Goal: Information Seeking & Learning: Find specific page/section

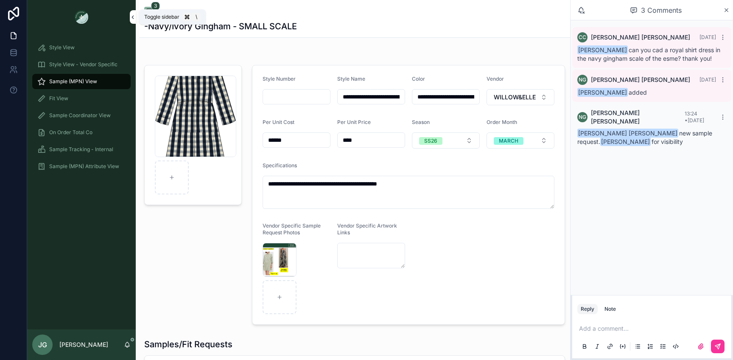
click at [130, 20] on button "scrollable content" at bounding box center [133, 17] width 6 height 14
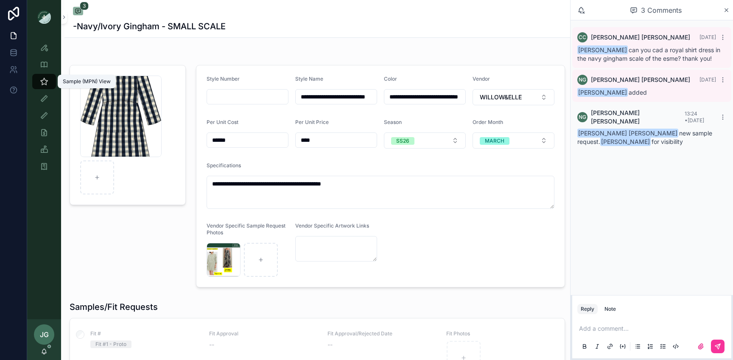
click at [45, 93] on div "Fit View" at bounding box center [44, 99] width 14 height 14
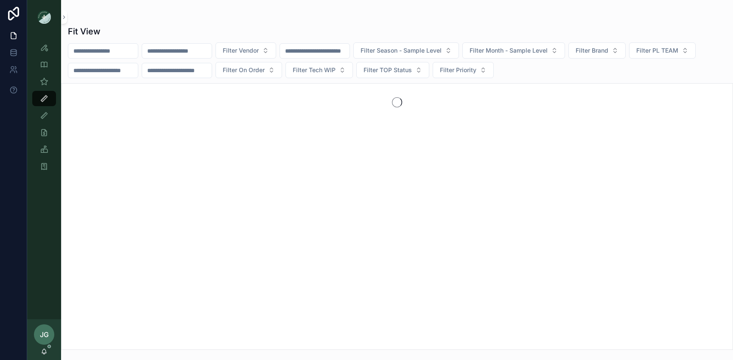
click at [44, 66] on icon "scrollable content" at bounding box center [44, 64] width 8 height 8
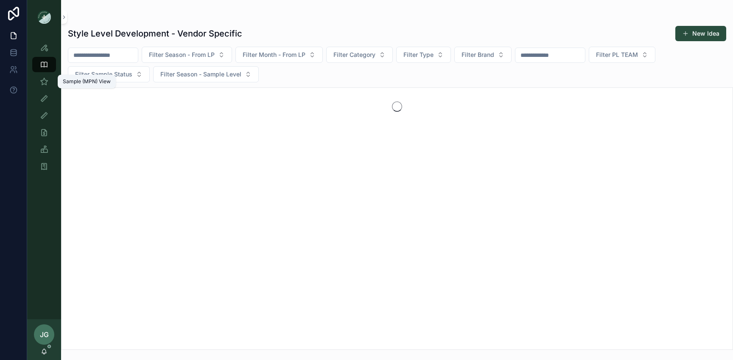
click at [45, 87] on div "Sample (MPN) View" at bounding box center [44, 82] width 14 height 14
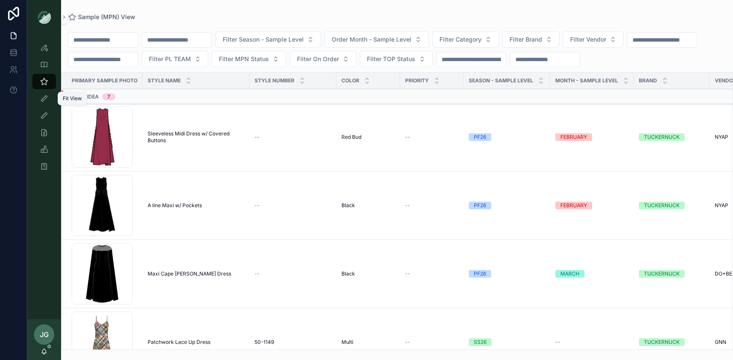
click at [48, 94] on div "Fit View" at bounding box center [44, 99] width 14 height 14
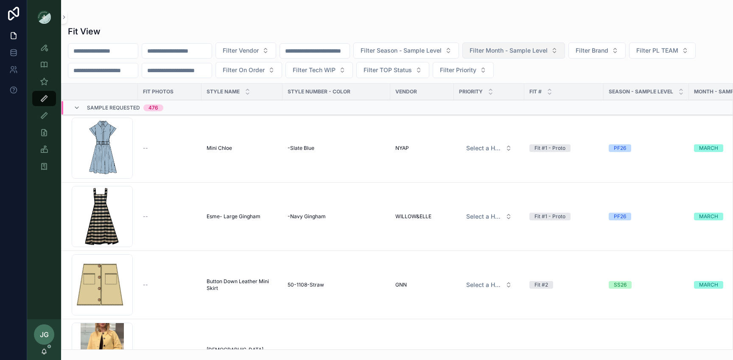
click at [543, 48] on span "Filter Month - Sample Level" at bounding box center [509, 50] width 78 height 8
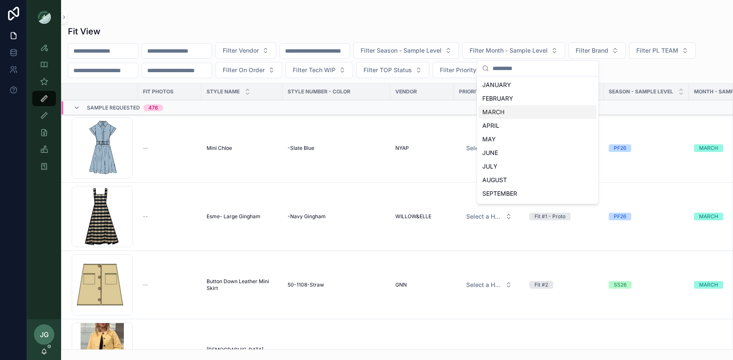
click at [506, 107] on div "MARCH" at bounding box center [538, 112] width 118 height 14
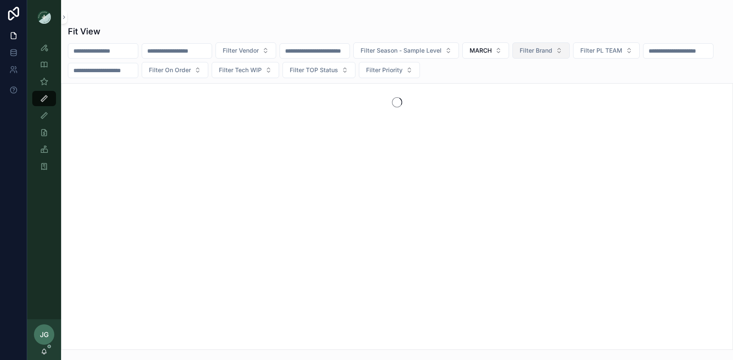
click at [553, 51] on span "Filter Brand" at bounding box center [536, 50] width 33 height 8
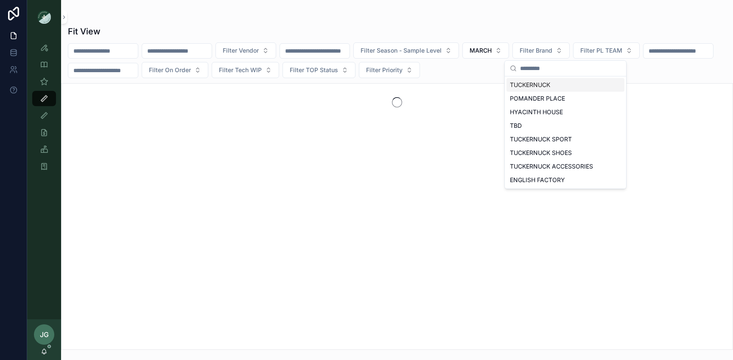
click at [553, 84] on div "TUCKERNUCK" at bounding box center [566, 85] width 118 height 14
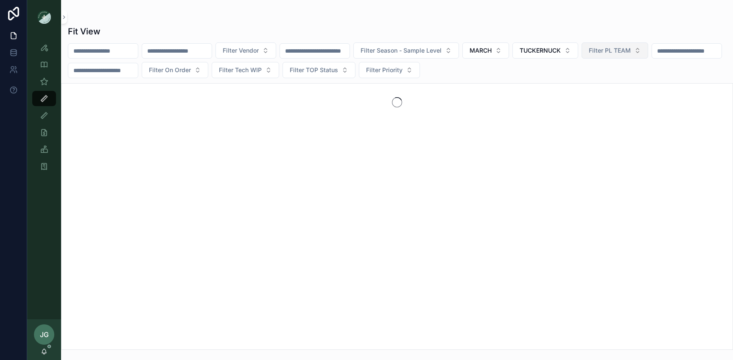
click at [616, 47] on span "Filter PL TEAM" at bounding box center [610, 50] width 42 height 8
click at [608, 87] on div "DC" at bounding box center [640, 85] width 118 height 14
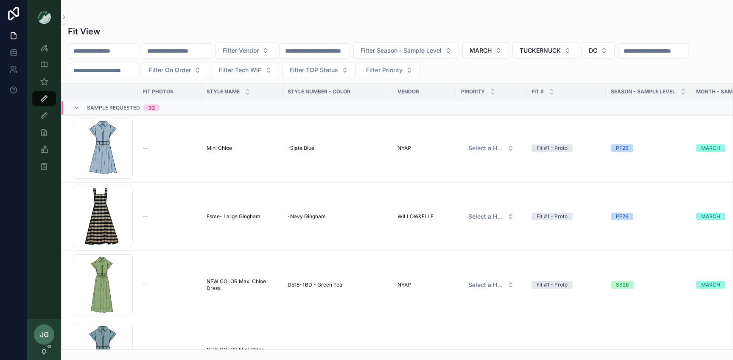
click at [99, 152] on div "Chloe-Mini_slate-blue .png" at bounding box center [102, 148] width 61 height 61
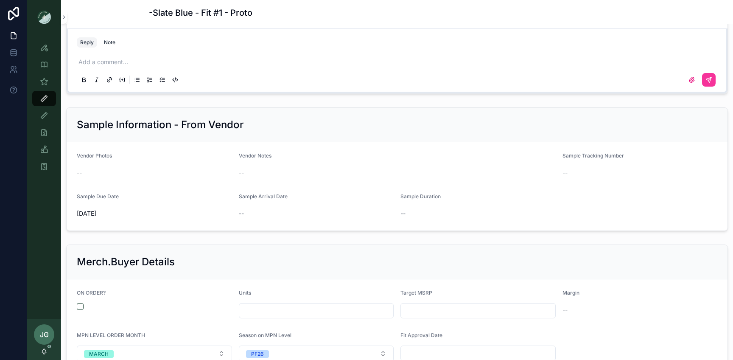
scroll to position [843, 0]
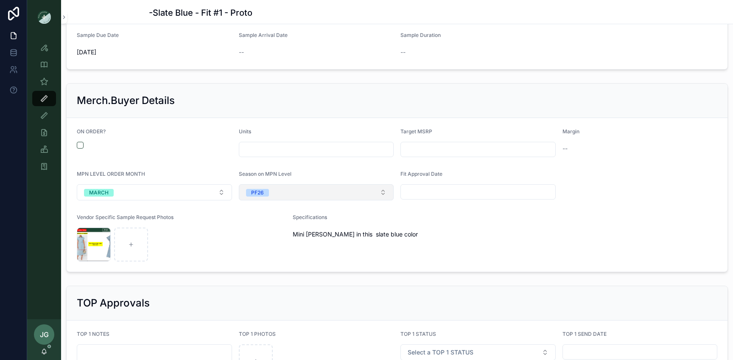
click at [261, 186] on button "PF26" at bounding box center [316, 192] width 155 height 16
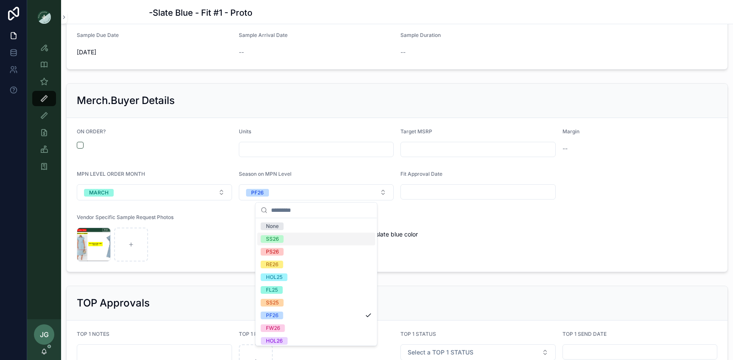
click at [272, 240] on div "SS26" at bounding box center [272, 239] width 13 height 8
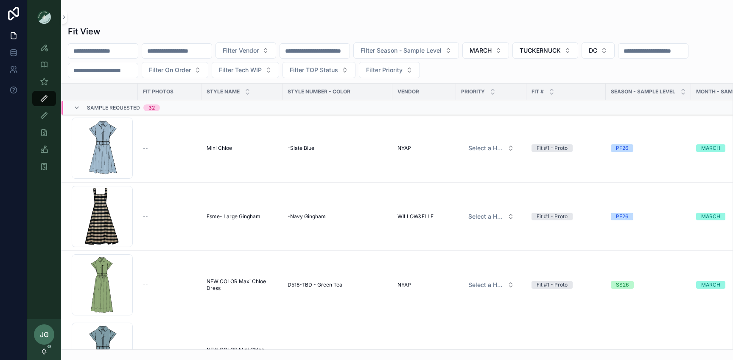
click at [241, 199] on td "Esme- Large Gingham Esme- Large Gingham" at bounding box center [242, 216] width 81 height 68
click at [223, 208] on td "Esme- Large Gingham Esme- Large Gingham" at bounding box center [242, 216] width 81 height 68
click at [128, 206] on div "Esme_largest-gingham .png" at bounding box center [102, 216] width 61 height 61
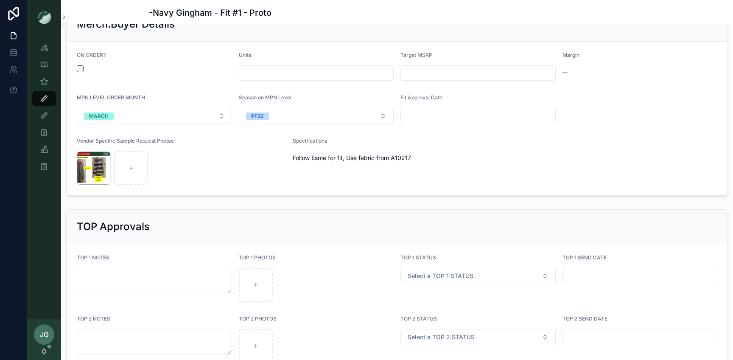
scroll to position [991, 0]
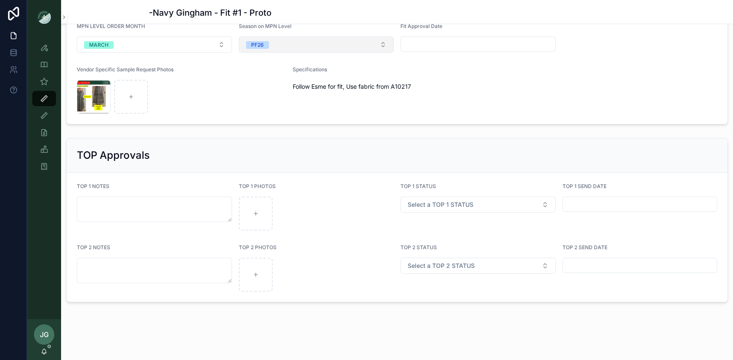
click at [302, 47] on button "PF26" at bounding box center [316, 44] width 155 height 16
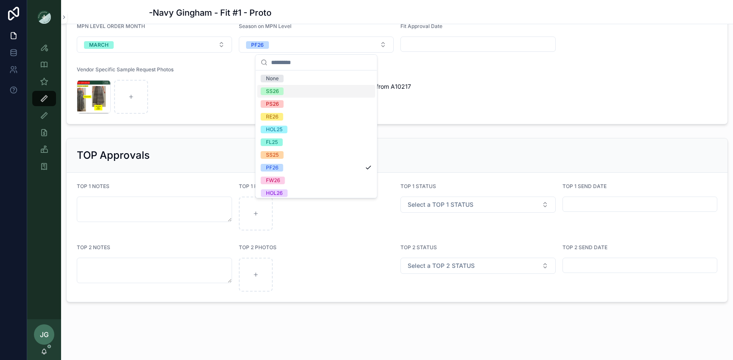
click at [286, 91] on div "SS26" at bounding box center [317, 91] width 118 height 13
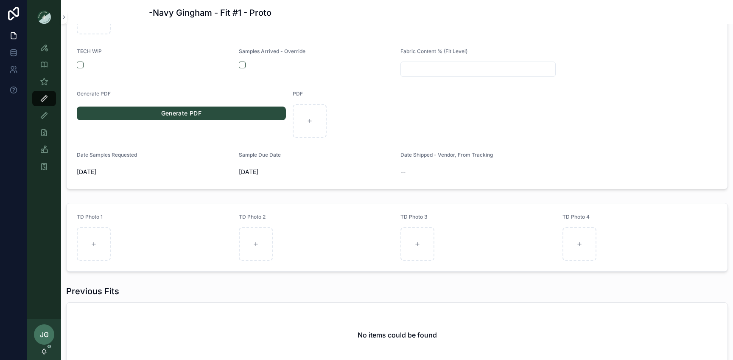
scroll to position [480, 0]
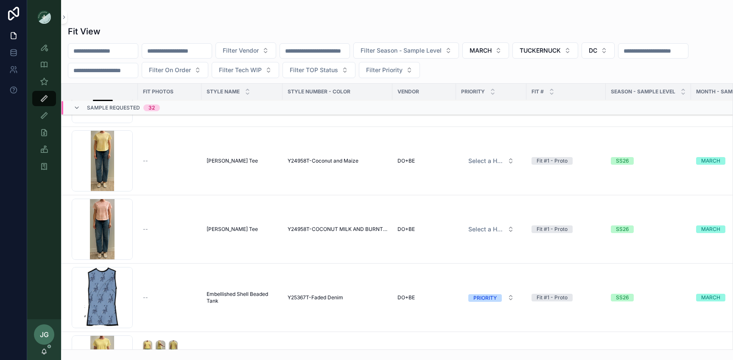
scroll to position [1046, 0]
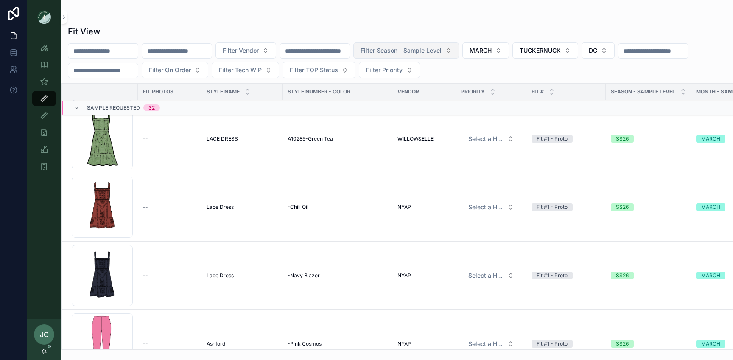
click at [404, 56] on button "Filter Season - Sample Level" at bounding box center [407, 50] width 106 height 16
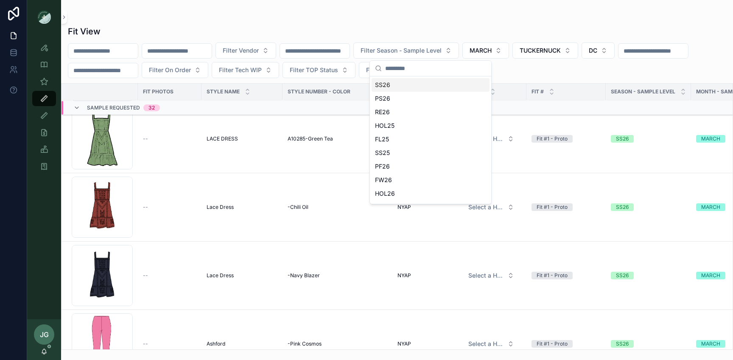
click at [383, 87] on div "SS26" at bounding box center [431, 85] width 118 height 14
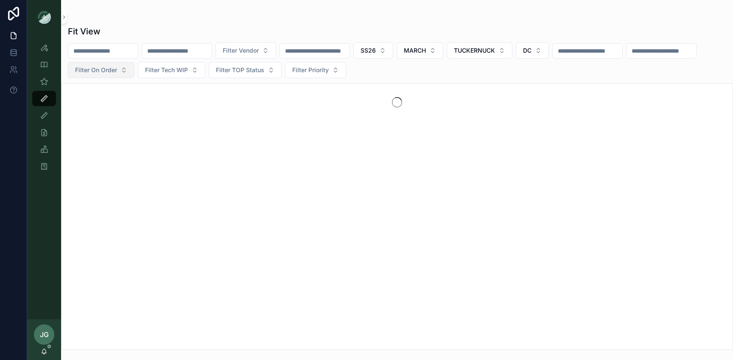
click at [117, 70] on span "Filter On Order" at bounding box center [96, 70] width 42 height 8
click at [186, 131] on div "Yes" at bounding box center [183, 132] width 118 height 14
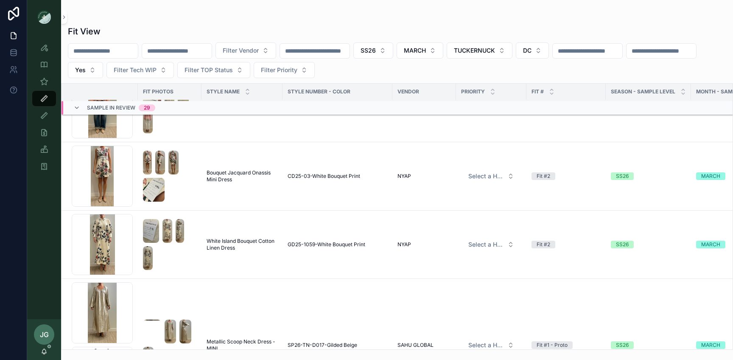
scroll to position [690, 0]
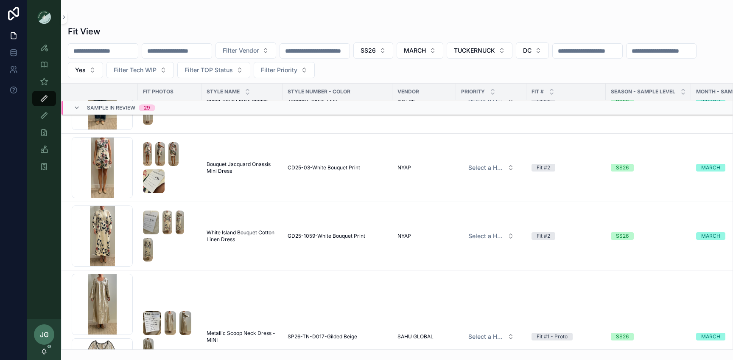
click at [106, 174] on div "Screenshot-2025-09-16-at-4.26.42-PM .png" at bounding box center [102, 167] width 61 height 61
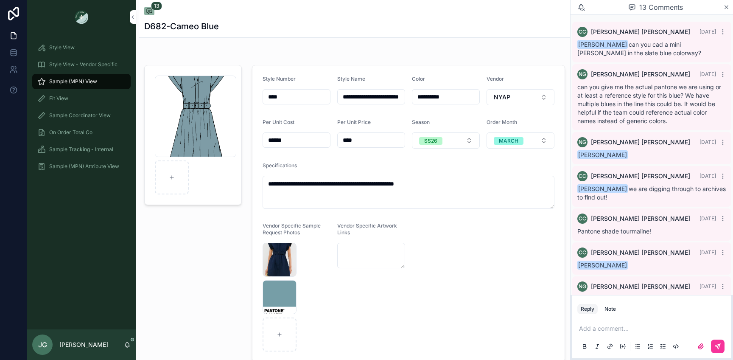
scroll to position [241, 0]
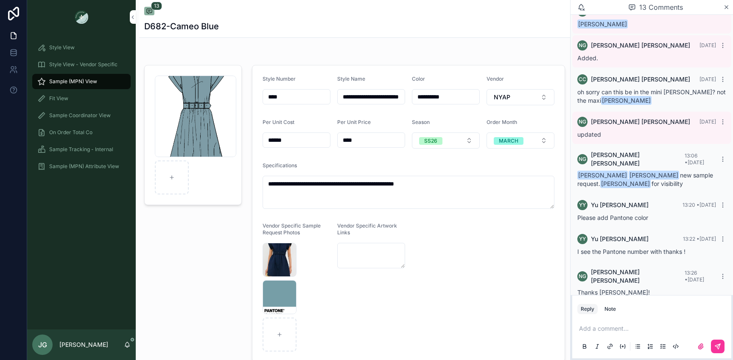
click at [65, 101] on span "Fit View" at bounding box center [58, 98] width 19 height 7
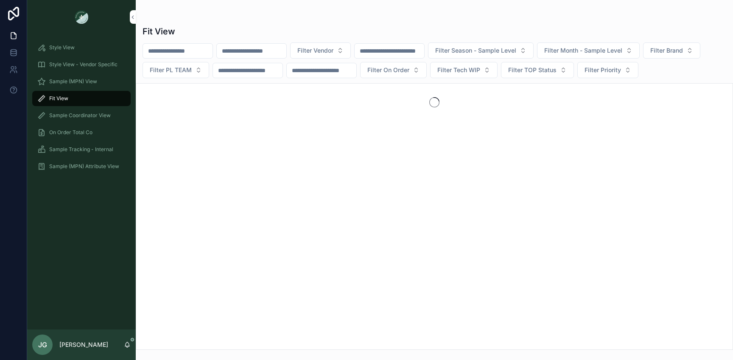
click at [162, 51] on input "scrollable content" at bounding box center [178, 51] width 70 height 12
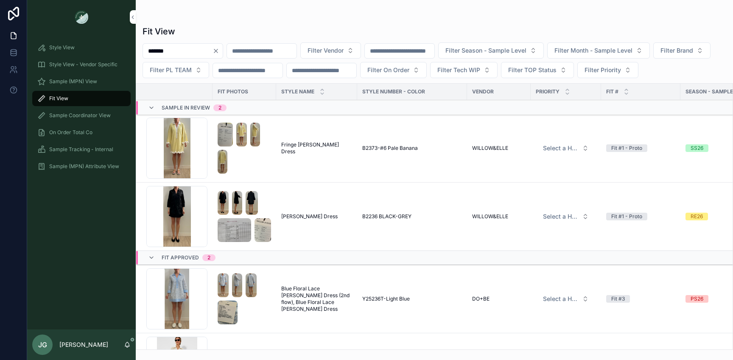
type input "*******"
click at [177, 300] on div "Screenshot-2025-07-24-at-3.54.44-PM .png" at bounding box center [176, 298] width 61 height 61
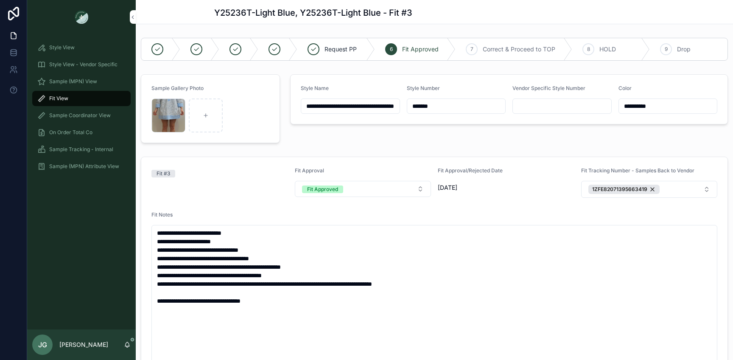
scroll to position [390, 0]
click at [166, 118] on div "Screenshot-2025-07-24-at-3.54.44-PM .png" at bounding box center [169, 115] width 34 height 34
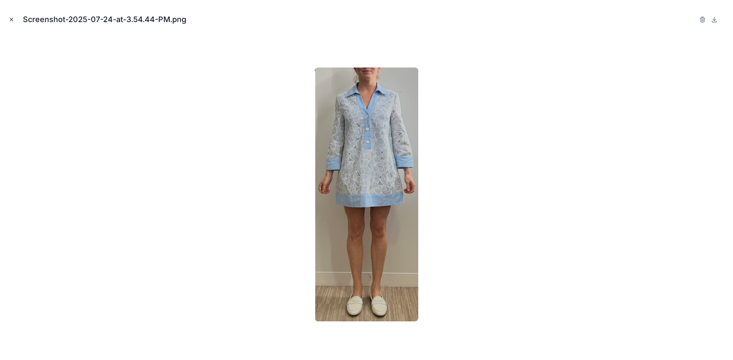
click at [14, 22] on button "Close modal" at bounding box center [11, 19] width 9 height 9
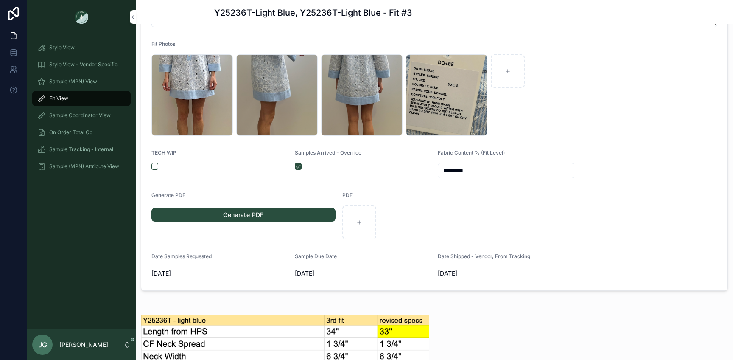
scroll to position [401, 0]
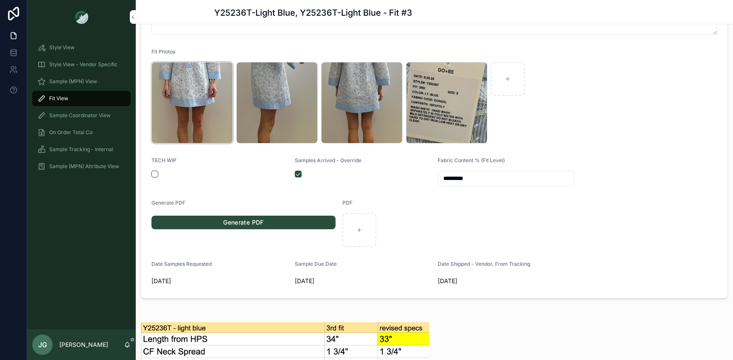
click at [189, 115] on div "Screenshot-2025-08-28-at-9.27.21-AM .png" at bounding box center [192, 102] width 81 height 81
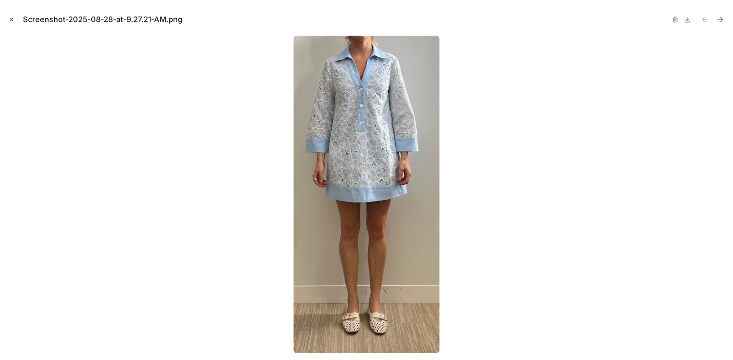
click at [8, 17] on icon "Close modal" at bounding box center [11, 20] width 6 height 6
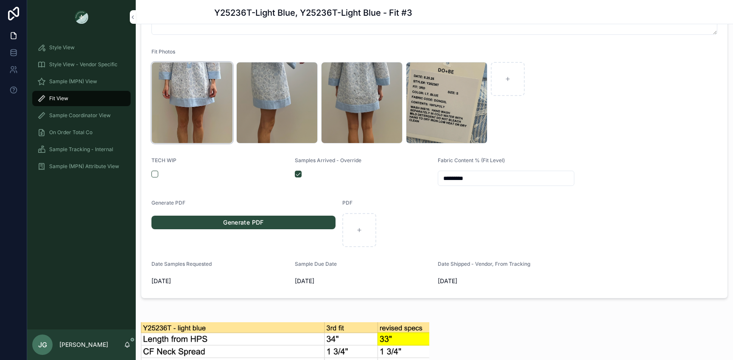
click at [190, 95] on div "Screenshot-2025-08-28-at-9.27.21-AM .png" at bounding box center [192, 102] width 81 height 81
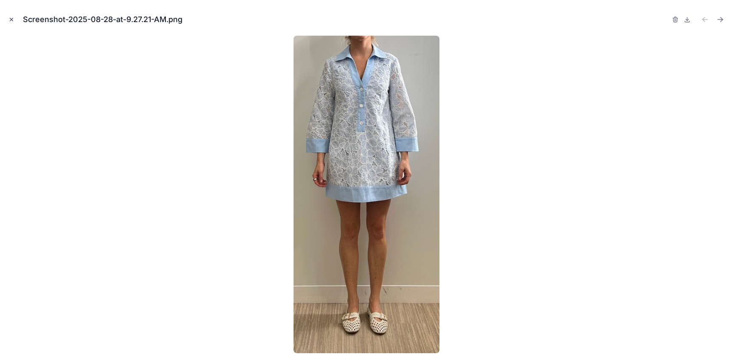
click at [10, 17] on icon "Close modal" at bounding box center [11, 20] width 6 height 6
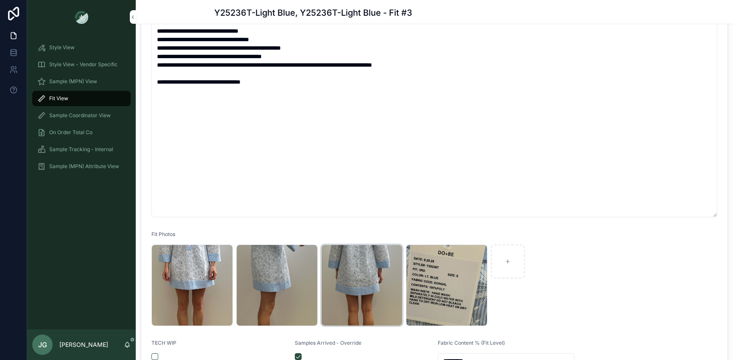
scroll to position [271, 0]
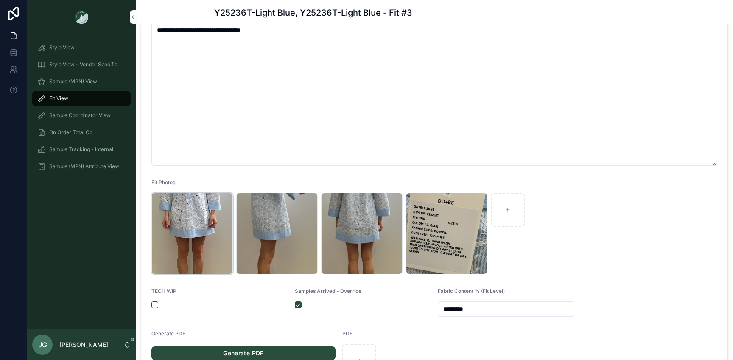
click at [196, 215] on div "Screenshot-2025-08-28-at-9.27.21-AM .png" at bounding box center [192, 233] width 81 height 81
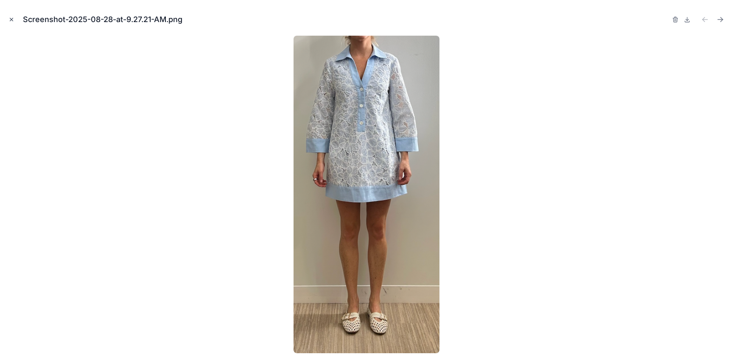
click at [9, 18] on icon "Close modal" at bounding box center [11, 20] width 6 height 6
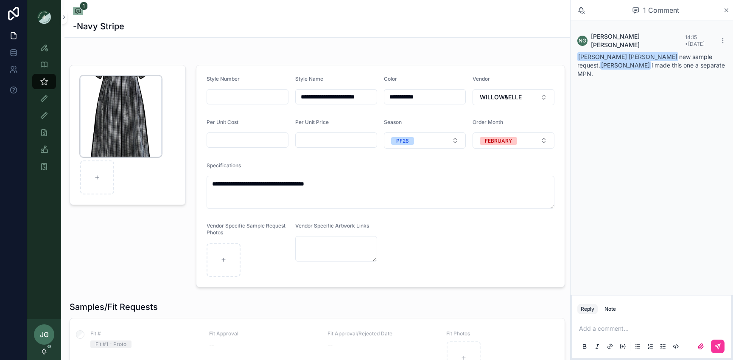
click at [129, 138] on div "Dorothy-type-dress .png" at bounding box center [120, 116] width 81 height 81
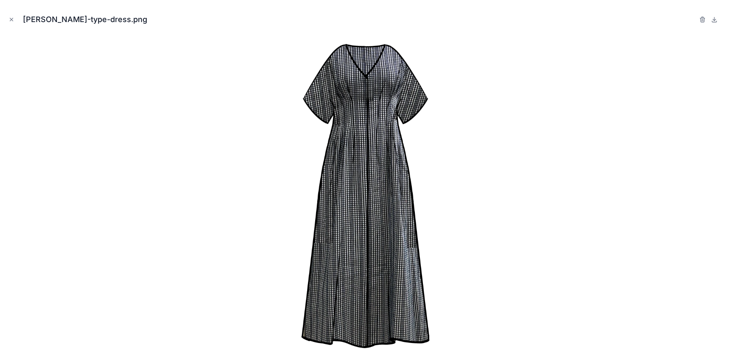
click at [129, 138] on div at bounding box center [367, 194] width 720 height 317
click at [17, 18] on div "Dorothy-type-dress.png" at bounding box center [367, 19] width 720 height 25
click at [11, 18] on icon "Close modal" at bounding box center [11, 20] width 6 height 6
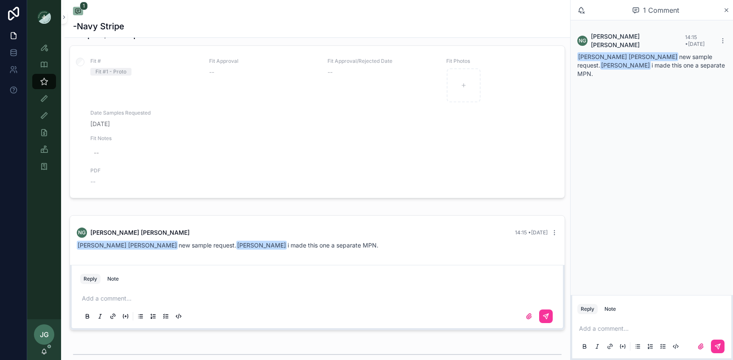
scroll to position [290, 0]
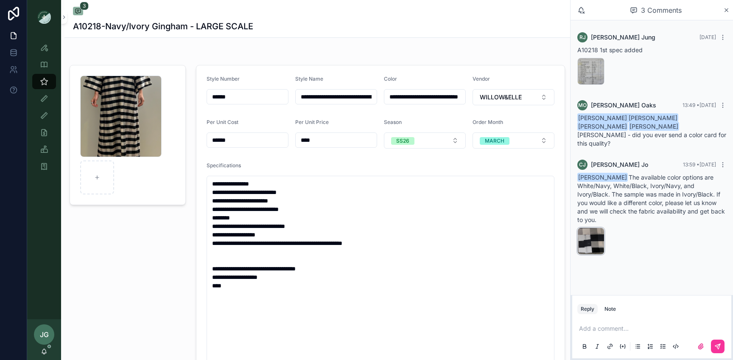
click at [595, 230] on div "2025-10-08_105526 .jpg" at bounding box center [591, 240] width 27 height 27
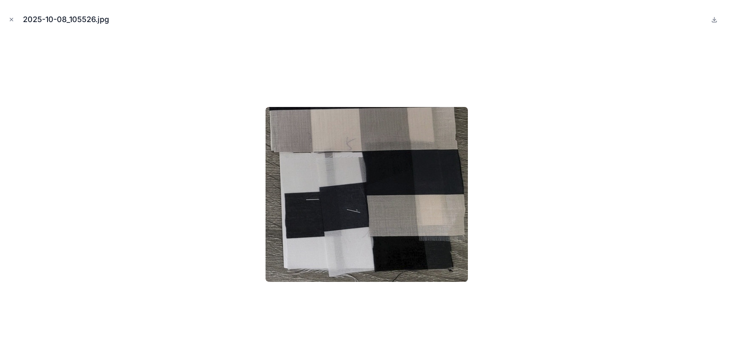
click at [560, 217] on div at bounding box center [367, 194] width 720 height 317
click at [10, 23] on button "Close modal" at bounding box center [11, 19] width 9 height 9
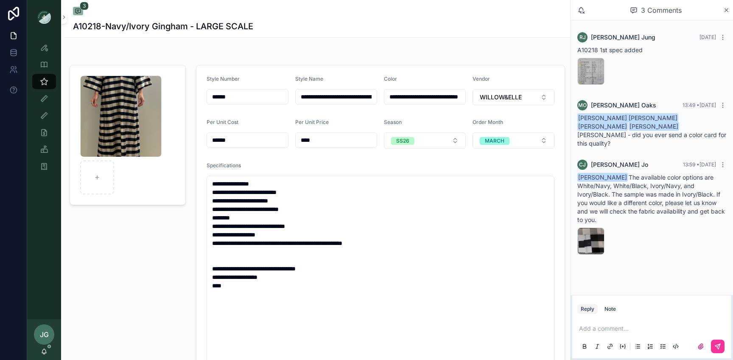
click at [586, 327] on p "scrollable content" at bounding box center [653, 328] width 149 height 8
click at [631, 315] on span "colette@willowandelle.com" at bounding box center [669, 314] width 151 height 8
click at [721, 351] on button "scrollable content" at bounding box center [718, 347] width 14 height 14
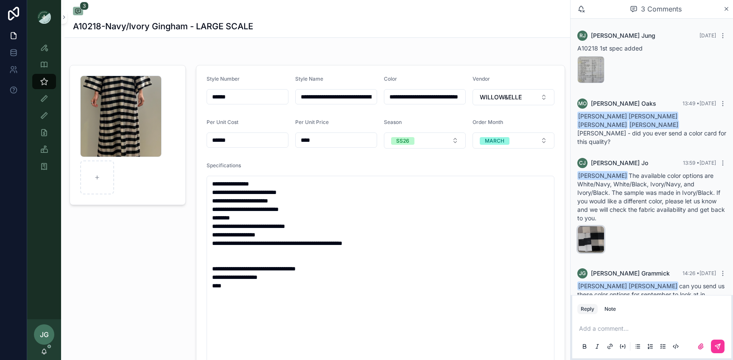
click at [589, 226] on div "2025-10-08_105526 .jpg" at bounding box center [591, 239] width 27 height 27
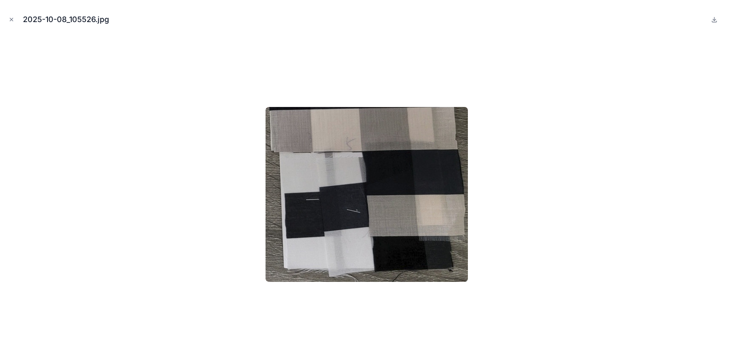
scroll to position [42, 0]
click at [203, 187] on div at bounding box center [367, 194] width 720 height 317
click at [178, 187] on div at bounding box center [367, 194] width 720 height 317
click at [12, 22] on button "Close modal" at bounding box center [11, 19] width 9 height 9
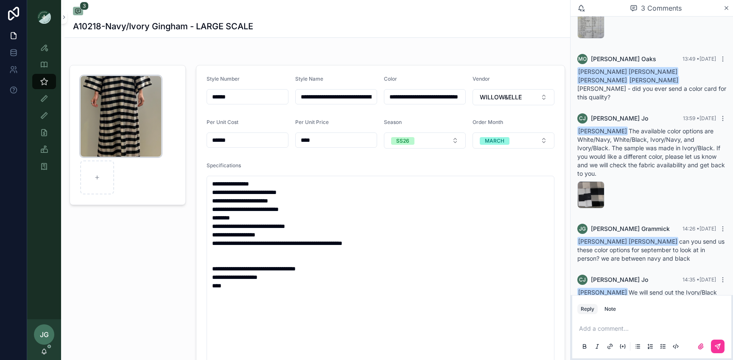
click at [109, 136] on div "Screenshot-2025-08-26-at-4.34.45-PM .png" at bounding box center [120, 116] width 81 height 81
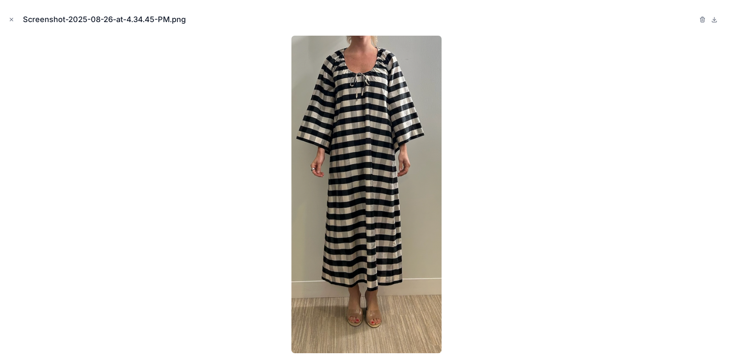
click at [8, 26] on div "Screenshot-2025-08-26-at-4.34.45-PM.png" at bounding box center [367, 19] width 720 height 25
click at [11, 23] on button "Close modal" at bounding box center [11, 19] width 9 height 9
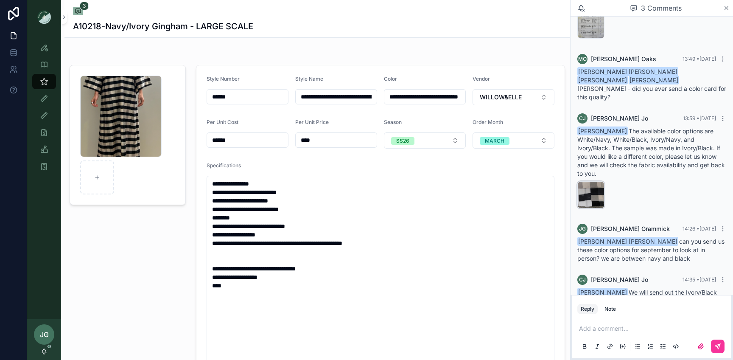
click at [589, 181] on div "2025-10-08_105526 .jpg" at bounding box center [591, 194] width 27 height 27
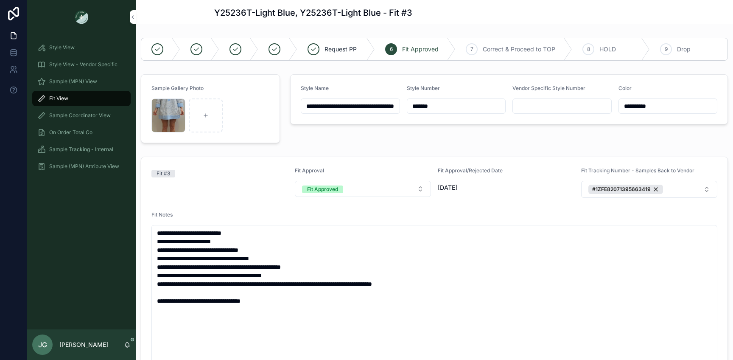
scroll to position [390, 0]
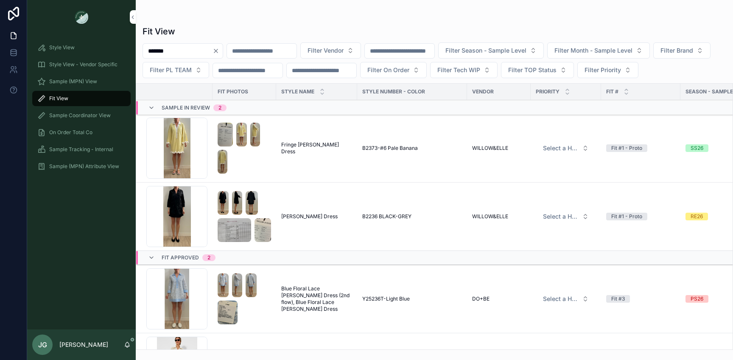
click at [79, 90] on div "Fit View" at bounding box center [81, 98] width 109 height 17
click at [79, 86] on div "Sample (MPN) View" at bounding box center [81, 82] width 88 height 14
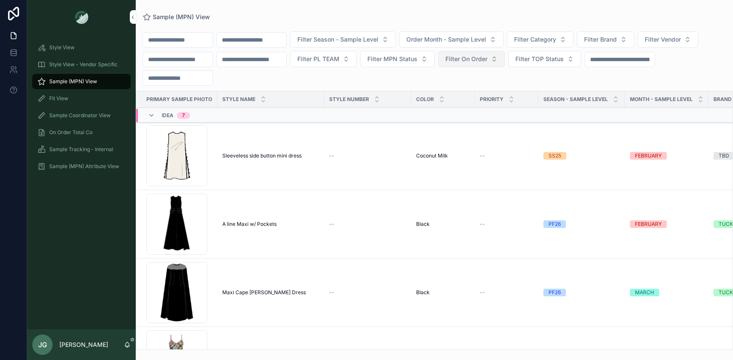
click at [481, 60] on span "Filter On Order" at bounding box center [467, 59] width 42 height 8
click at [463, 123] on div "Yes" at bounding box center [487, 121] width 118 height 14
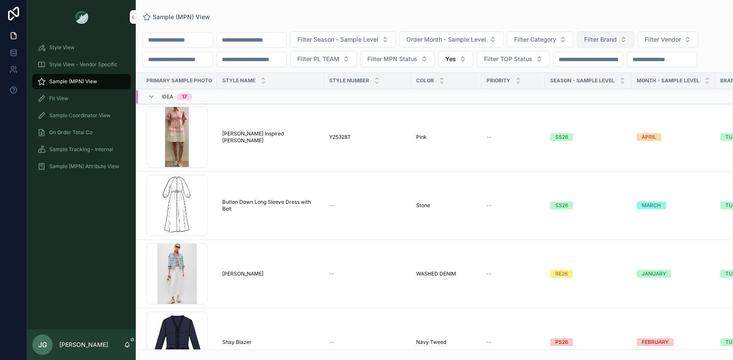
click at [617, 35] on span "Filter Brand" at bounding box center [600, 39] width 33 height 8
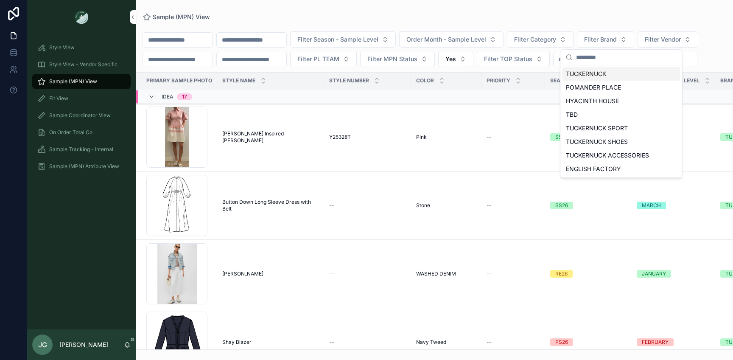
click at [632, 67] on div "TUCKERNUCK POMANDER PLACE HYACINTH HOUSE TBD TUCKERNUCK SPORT TUCKERNUCK SHOES …" at bounding box center [621, 121] width 121 height 112
click at [646, 76] on div "TUCKERNUCK" at bounding box center [622, 74] width 118 height 14
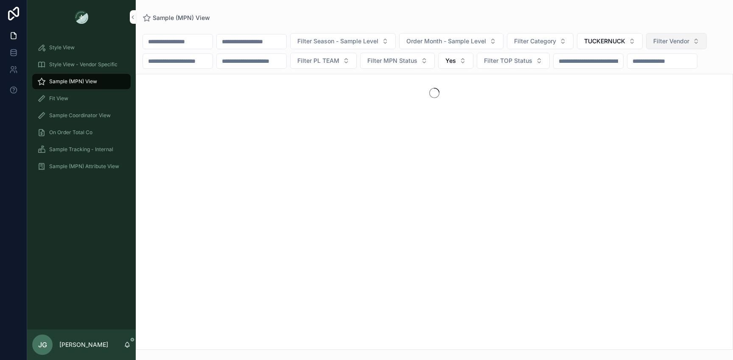
click at [672, 46] on button "Filter Vendor" at bounding box center [676, 41] width 61 height 16
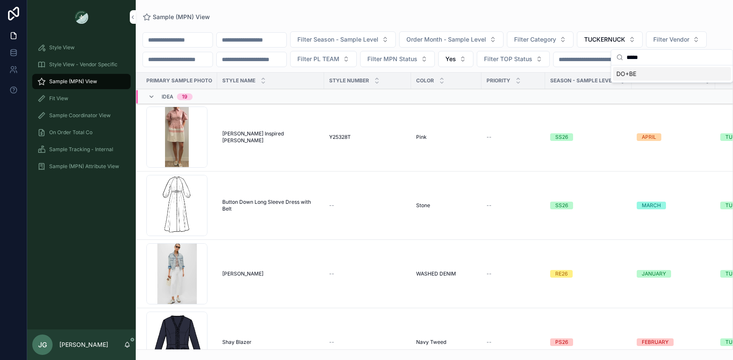
type input "*****"
click at [634, 68] on div "DO+BE" at bounding box center [672, 74] width 118 height 14
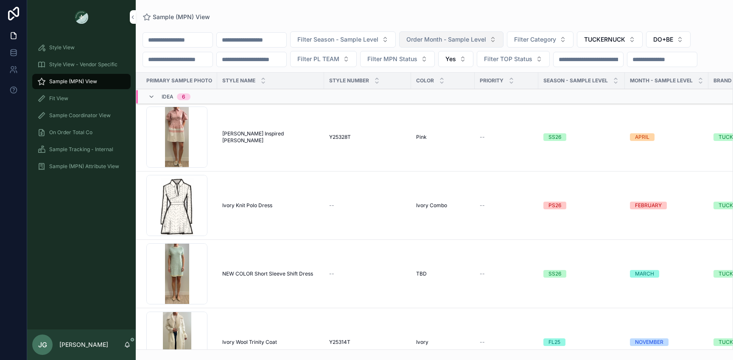
click at [462, 40] on span "Order Month - Sample Level" at bounding box center [447, 39] width 80 height 8
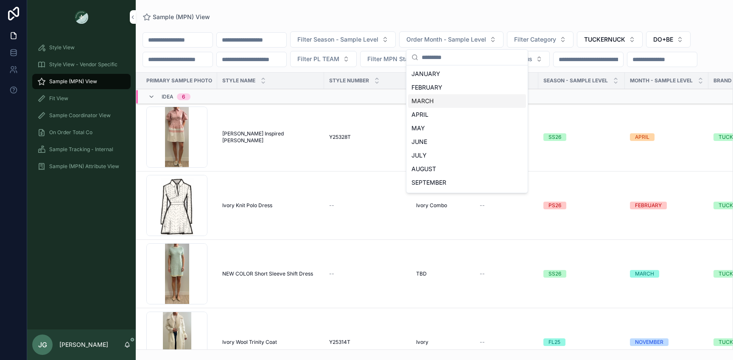
click at [421, 93] on div "FEBRUARY" at bounding box center [467, 88] width 118 height 14
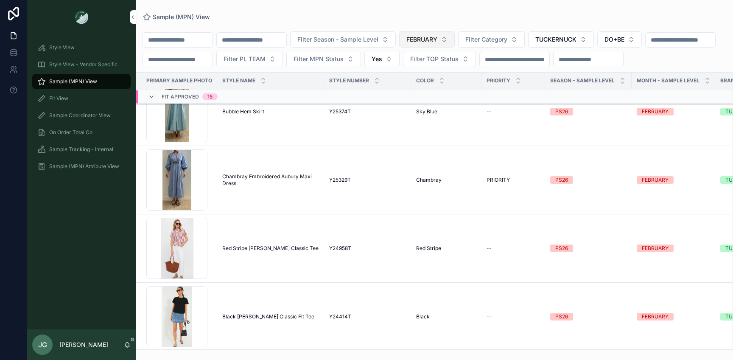
scroll to position [1978, 0]
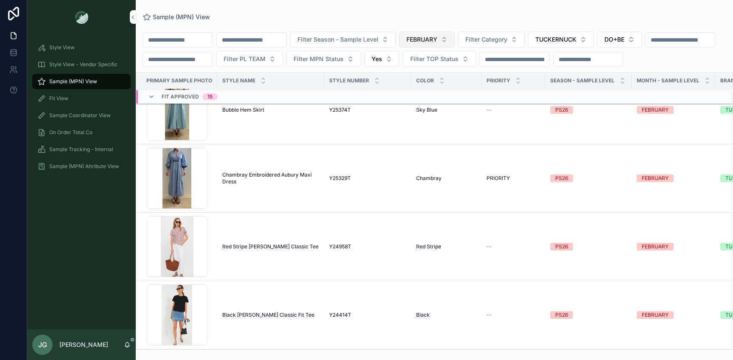
click at [432, 39] on span "FEBRUARY" at bounding box center [422, 39] width 31 height 8
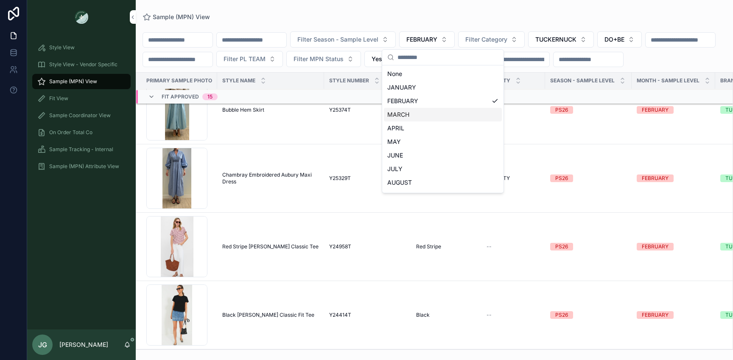
click at [419, 114] on div "MARCH" at bounding box center [443, 115] width 118 height 14
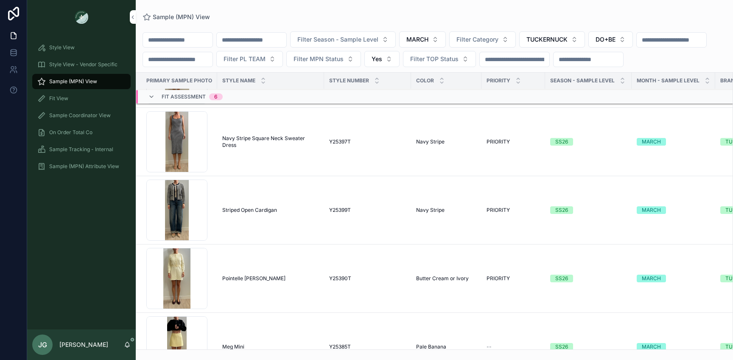
scroll to position [616, 0]
